Goal: Check status: Check status

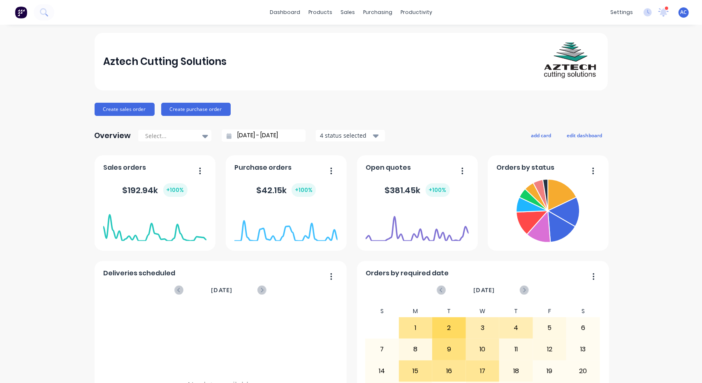
click at [366, 137] on div "4 status selected" at bounding box center [346, 135] width 52 height 9
click at [202, 137] on icon at bounding box center [205, 136] width 6 height 9
click at [166, 170] on div "Month to date" at bounding box center [175, 169] width 74 height 15
type input "[DATE] - [DATE]"
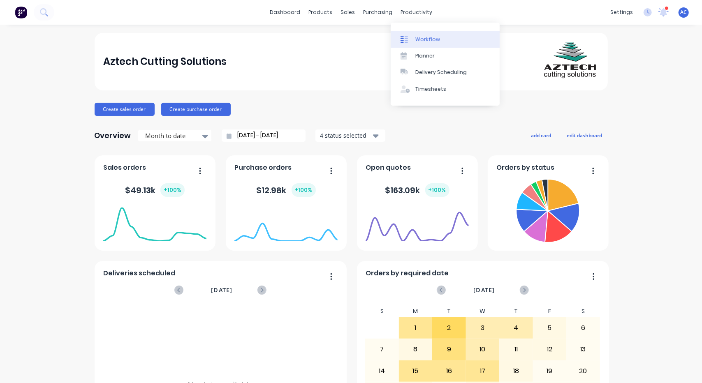
click at [408, 37] on div at bounding box center [406, 39] width 12 height 7
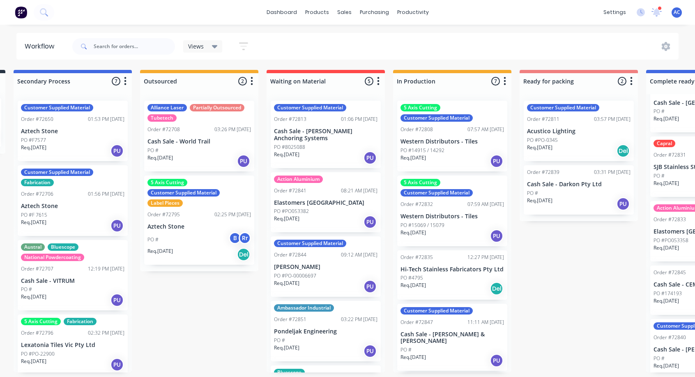
scroll to position [2, 0]
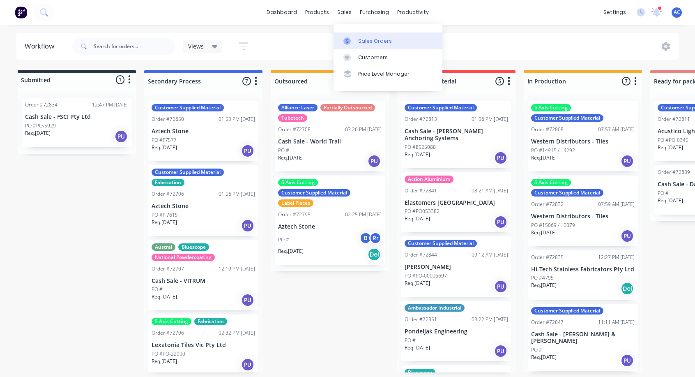
click at [351, 34] on link "Sales Orders" at bounding box center [388, 40] width 109 height 16
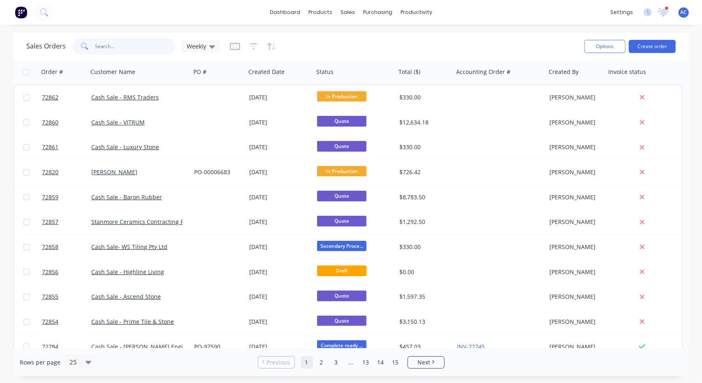
click at [135, 46] on input "text" at bounding box center [135, 46] width 80 height 16
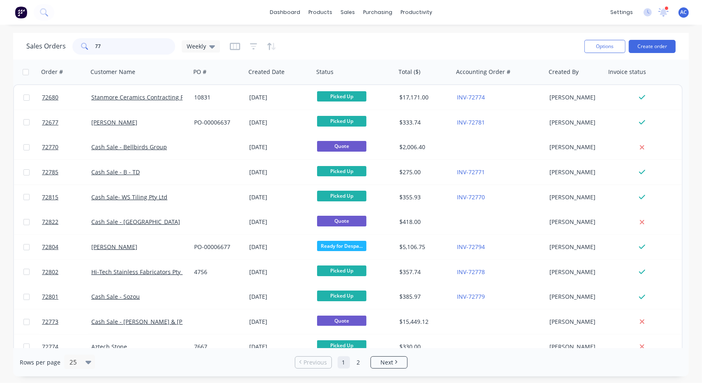
drag, startPoint x: 104, startPoint y: 46, endPoint x: 92, endPoint y: 48, distance: 12.5
click at [92, 48] on div "77" at bounding box center [123, 46] width 103 height 16
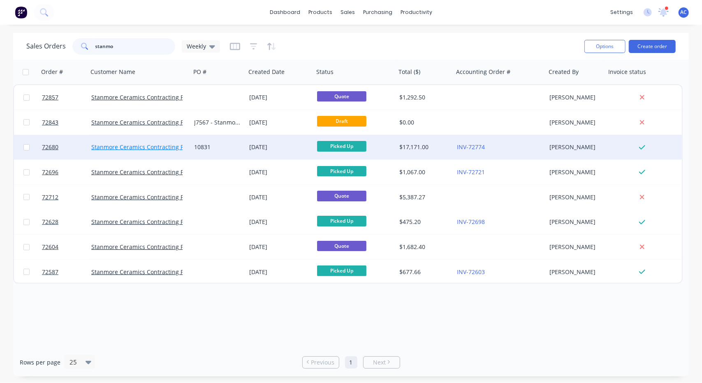
type input "stanmo"
click at [128, 144] on link "Stanmore Ceramics Contracting Pty Ltd" at bounding box center [145, 147] width 108 height 8
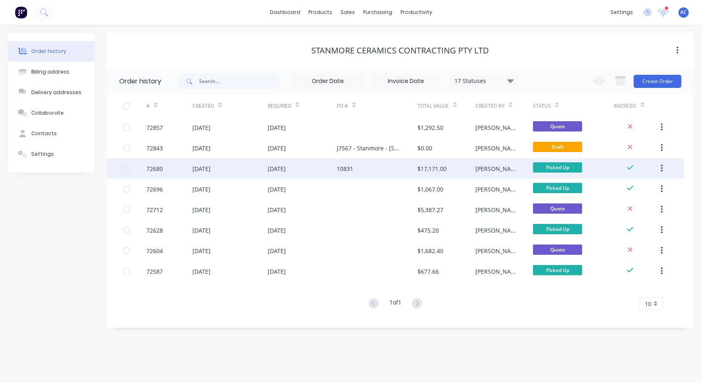
click at [209, 164] on div "[DATE]" at bounding box center [201, 168] width 18 height 9
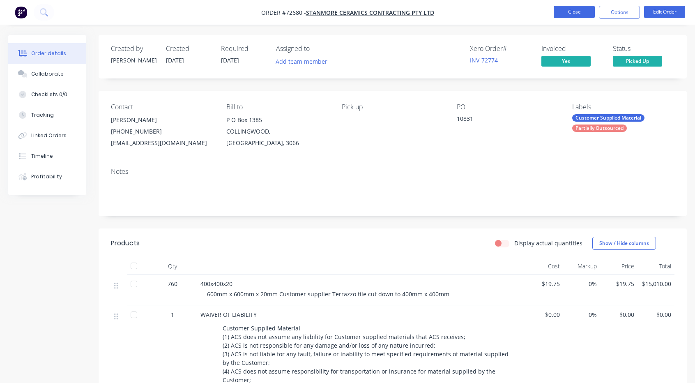
click at [575, 12] on button "Close" at bounding box center [574, 12] width 41 height 12
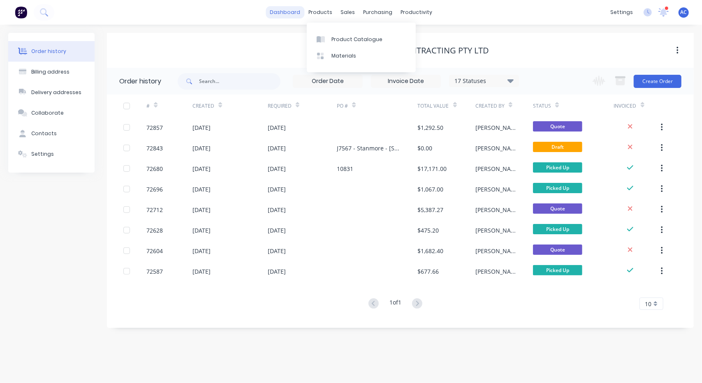
click at [291, 16] on link "dashboard" at bounding box center [284, 12] width 39 height 12
